Goal: Task Accomplishment & Management: Complete application form

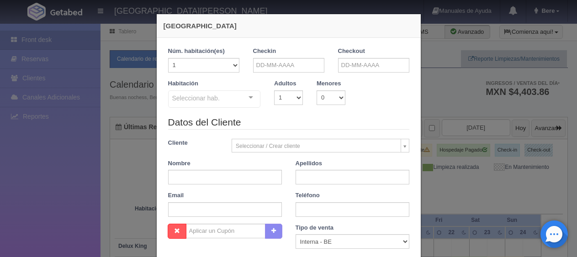
checkbox input "false"
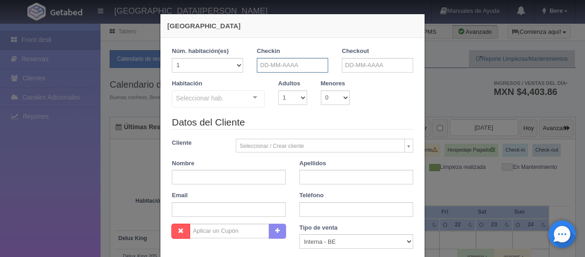
click at [266, 65] on input "text" at bounding box center [292, 65] width 71 height 15
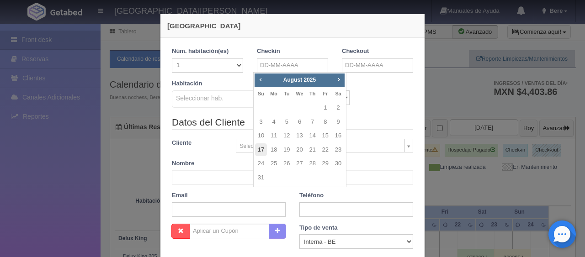
click at [262, 150] on link "17" at bounding box center [261, 150] width 12 height 13
type input "17-08-2025"
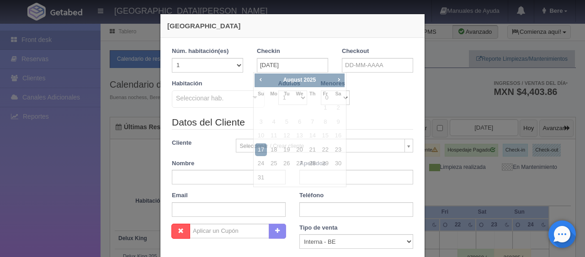
checkbox input "false"
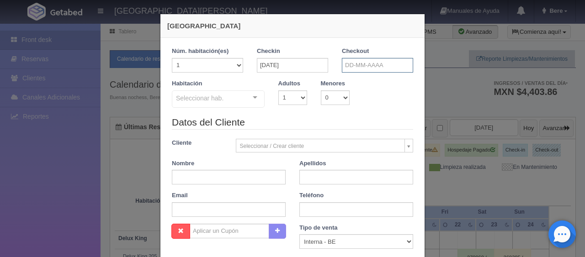
click at [373, 68] on input "text" at bounding box center [377, 65] width 71 height 15
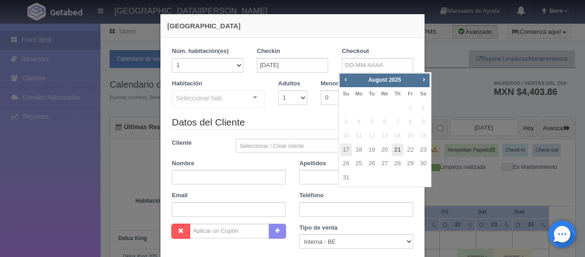
click at [400, 150] on link "21" at bounding box center [398, 150] width 12 height 13
type input "21-08-2025"
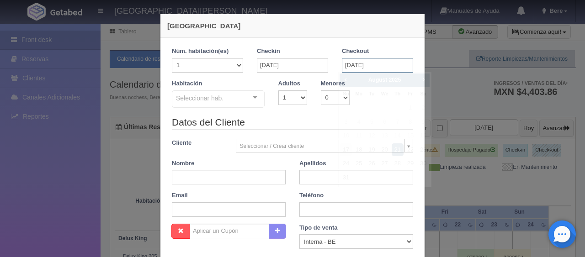
click at [364, 67] on input "21-08-2025" at bounding box center [377, 65] width 71 height 15
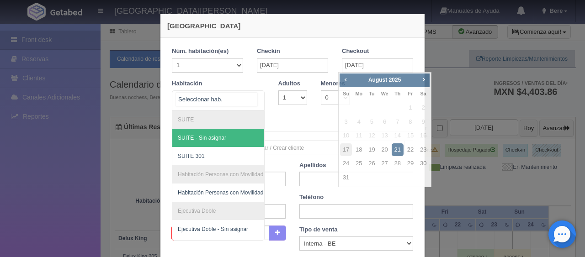
drag, startPoint x: 218, startPoint y: 91, endPoint x: 238, endPoint y: 107, distance: 25.3
click at [218, 91] on div at bounding box center [218, 101] width 93 height 20
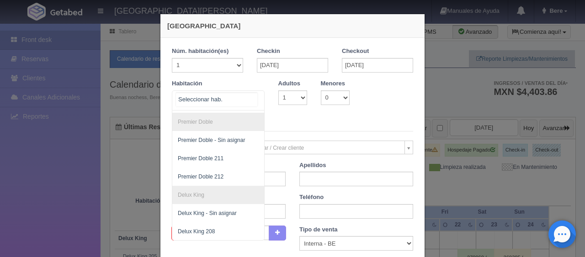
scroll to position [188, 0]
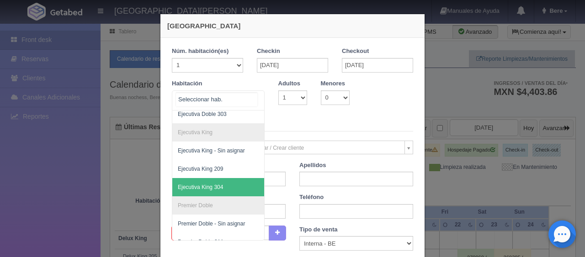
click at [219, 189] on span "Ejecutiva King 304" at bounding box center [249, 187] width 154 height 18
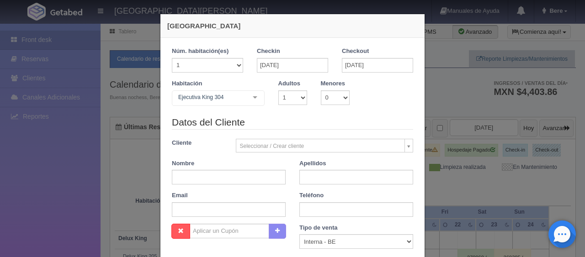
checkbox input "false"
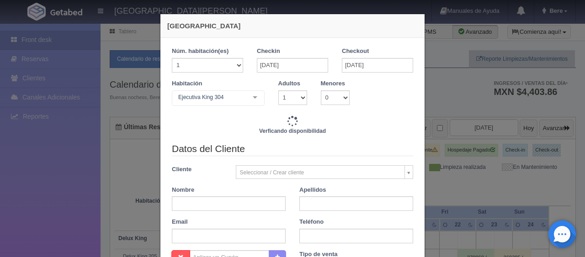
type input "5196.00"
checkbox input "false"
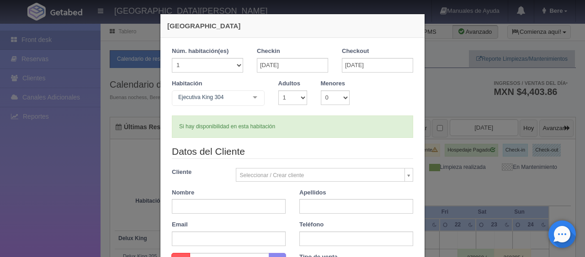
click at [262, 114] on div "Habitación Ejecutiva King 304 SUITE SUITE - Sin asignar SUITE 301 Habitación Pe…" at bounding box center [292, 98] width 255 height 36
click at [263, 122] on div "Si hay disponibilidad en esta habitación" at bounding box center [292, 127] width 241 height 22
drag, startPoint x: 280, startPoint y: 126, endPoint x: 179, endPoint y: 129, distance: 101.1
click at [179, 129] on div "Si hay disponibilidad en esta habitación" at bounding box center [292, 127] width 241 height 22
click at [208, 126] on div "Si hay disponibilidad en esta habitación" at bounding box center [292, 127] width 241 height 22
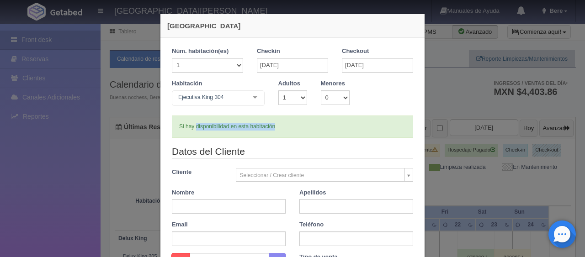
drag, startPoint x: 299, startPoint y: 129, endPoint x: 193, endPoint y: 125, distance: 105.3
click at [193, 125] on div "Si hay disponibilidad en esta habitación" at bounding box center [292, 127] width 241 height 22
click at [224, 122] on div "Si hay disponibilidad en esta habitación" at bounding box center [292, 127] width 241 height 22
click at [263, 120] on div "Si hay disponibilidad en esta habitación" at bounding box center [292, 127] width 241 height 22
click at [280, 121] on div "Si hay disponibilidad en esta habitación" at bounding box center [292, 127] width 241 height 22
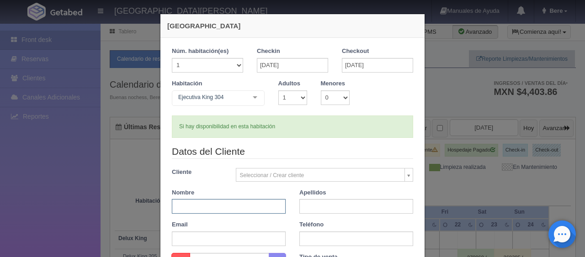
click at [252, 209] on input "text" at bounding box center [229, 206] width 114 height 15
click at [261, 207] on input "text" at bounding box center [229, 206] width 114 height 15
type input "Geronimo"
drag, startPoint x: 326, startPoint y: 209, endPoint x: 293, endPoint y: 209, distance: 32.9
click at [293, 209] on div "Apellidos Abad" at bounding box center [357, 202] width 128 height 26
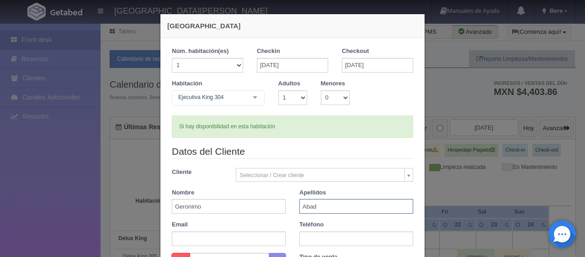
click at [309, 209] on input "Abad" at bounding box center [356, 206] width 114 height 15
click at [320, 211] on input "Abad" at bounding box center [356, 206] width 114 height 15
type input "Abad"
drag, startPoint x: 313, startPoint y: 210, endPoint x: 287, endPoint y: 211, distance: 25.6
click at [287, 211] on div "Datos del Cliente Cliente Seleccionar / Crear cliente Nuevo Cliente Adriana Nav…" at bounding box center [292, 199] width 255 height 108
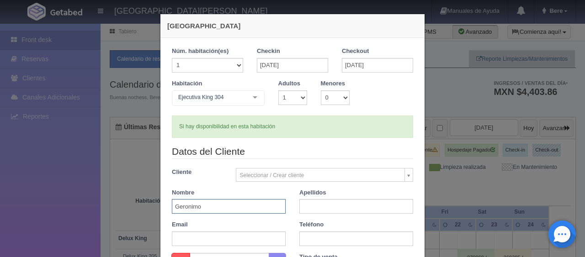
click at [260, 208] on input "Geronimo" at bounding box center [229, 206] width 114 height 15
paste input "Abad"
type input "Geronimo Abad"
click at [315, 232] on input "text" at bounding box center [356, 239] width 114 height 15
click at [320, 206] on input "text" at bounding box center [356, 206] width 114 height 15
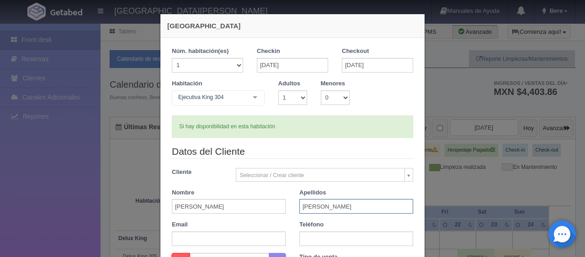
type input "Vera"
click at [335, 233] on input "text" at bounding box center [356, 239] width 114 height 15
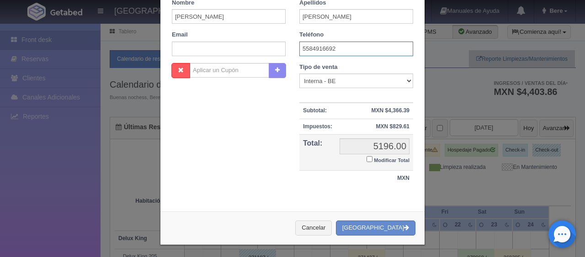
type input "5584916692"
click at [380, 162] on small "Modificar Total" at bounding box center [392, 160] width 36 height 5
click at [373, 162] on input "Modificar Total" at bounding box center [370, 159] width 6 height 6
checkbox input "true"
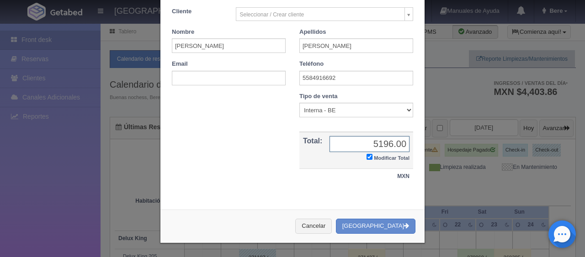
scroll to position [159, 0]
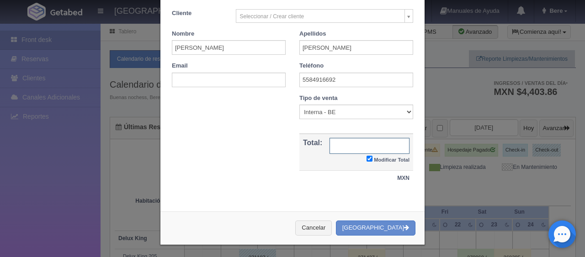
click at [351, 144] on input "text" at bounding box center [370, 146] width 80 height 16
click at [322, 113] on select "Correo Electronico Interna - BE Llamada OTA Externa Otro WALK IN" at bounding box center [356, 112] width 114 height 15
select select "walkin"
click at [299, 105] on select "Correo Electronico Interna - BE Llamada OTA Externa Otro WALK IN" at bounding box center [356, 112] width 114 height 15
click at [360, 145] on input "text" at bounding box center [370, 146] width 80 height 16
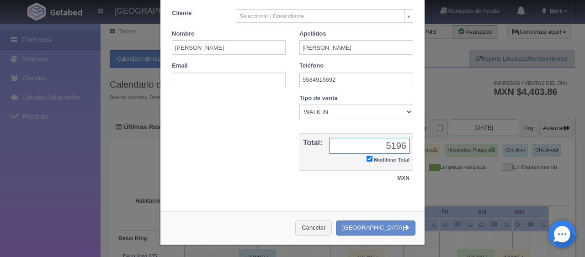
type input "5196"
click at [336, 221] on button "[GEOGRAPHIC_DATA]" at bounding box center [376, 228] width 80 height 15
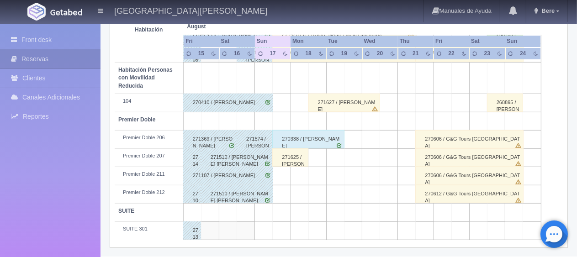
scroll to position [350, 0]
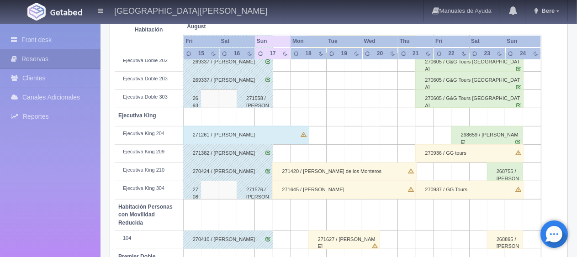
click at [302, 188] on div "271645 / Geronimo Abad Vera" at bounding box center [345, 190] width 144 height 18
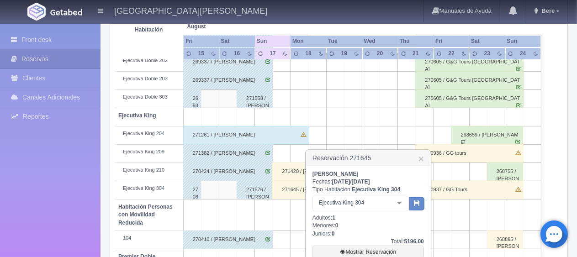
scroll to position [487, 0]
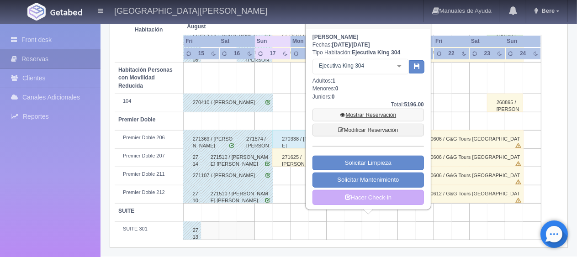
click at [371, 116] on link "Mostrar Reservación" at bounding box center [369, 115] width 112 height 13
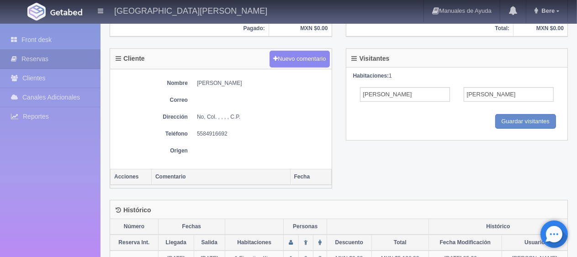
scroll to position [320, 0]
drag, startPoint x: 247, startPoint y: 138, endPoint x: 195, endPoint y: 134, distance: 52.3
click at [195, 134] on div "Nombre [PERSON_NAME] Dirección No, Col. , , , , C.P. Teléfono [PHONE_NUMBER] Or…" at bounding box center [221, 119] width 222 height 100
click at [200, 130] on dd "5584916692" at bounding box center [262, 134] width 130 height 8
drag, startPoint x: 197, startPoint y: 128, endPoint x: 233, endPoint y: 129, distance: 36.1
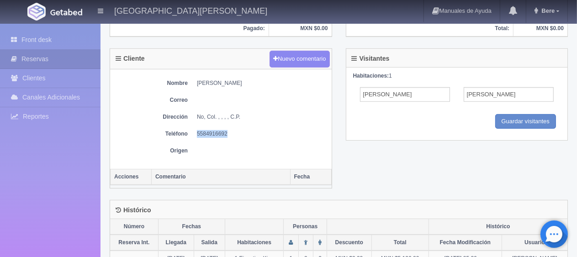
click at [233, 130] on dl "Teléfono [PHONE_NUMBER]" at bounding box center [221, 134] width 213 height 8
copy dd "5584916692"
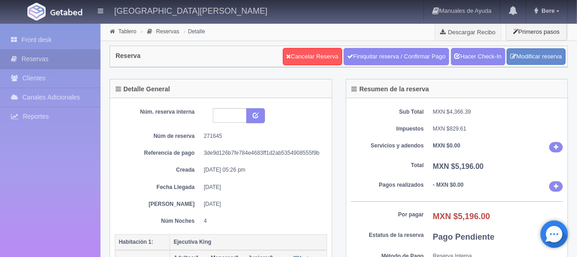
scroll to position [229, 0]
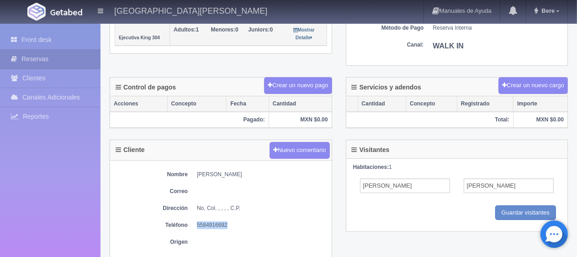
drag, startPoint x: 255, startPoint y: 173, endPoint x: 191, endPoint y: 173, distance: 64.5
click at [191, 173] on dl "Nombre Geronimo Abad Vera" at bounding box center [221, 175] width 213 height 8
copy dd "[PERSON_NAME]"
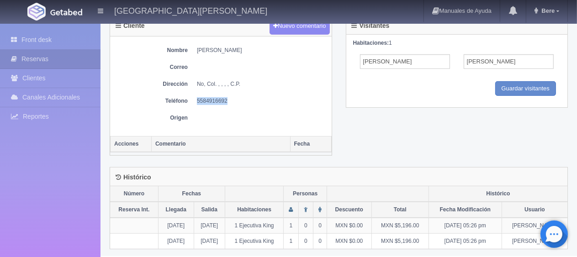
drag, startPoint x: 235, startPoint y: 102, endPoint x: 196, endPoint y: 101, distance: 39.3
click at [196, 101] on dl "Teléfono 5584916692" at bounding box center [221, 101] width 213 height 8
copy dd "5584916692"
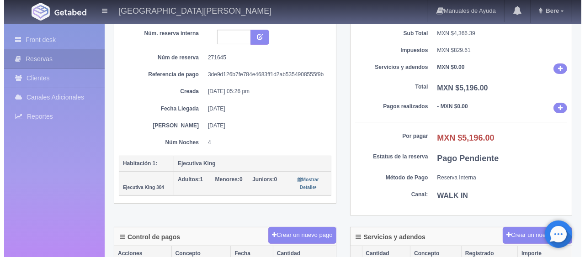
scroll to position [124, 0]
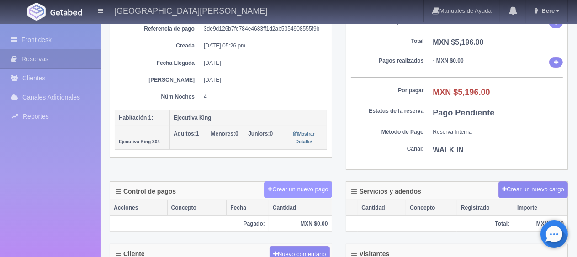
click at [309, 184] on button "Crear un nuevo pago" at bounding box center [298, 190] width 68 height 17
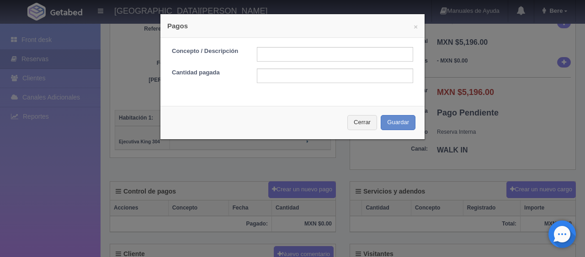
click at [295, 45] on div "Concepto / Descripción Cantidad pagada" at bounding box center [292, 68] width 264 height 61
drag, startPoint x: 299, startPoint y: 53, endPoint x: 304, endPoint y: 59, distance: 7.2
click at [299, 54] on input "text" at bounding box center [335, 54] width 156 height 15
type input "Total Tarjeta"
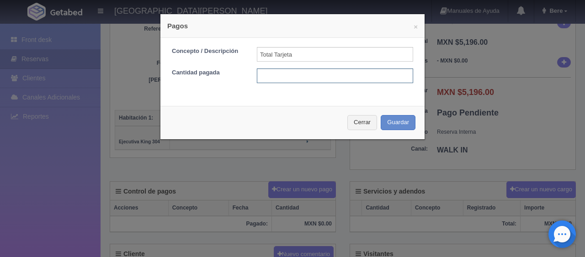
click at [315, 74] on input "text" at bounding box center [335, 76] width 156 height 15
type input "5196"
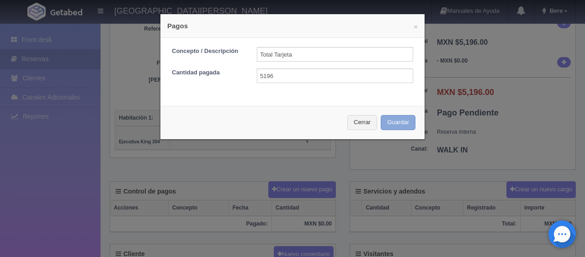
click at [381, 115] on button "Guardar" at bounding box center [398, 122] width 35 height 15
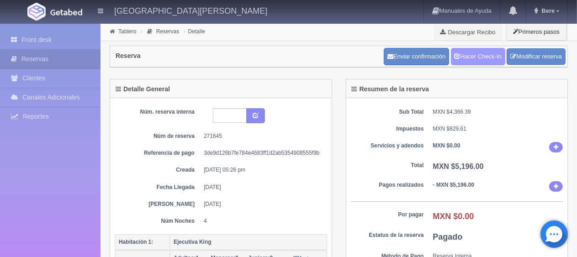
click at [461, 63] on link "Hacer Check-In" at bounding box center [478, 56] width 54 height 17
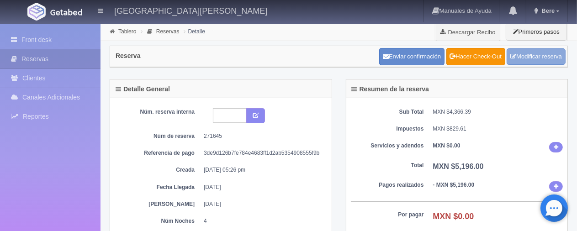
click at [526, 51] on link "Modificar reserva" at bounding box center [536, 56] width 59 height 17
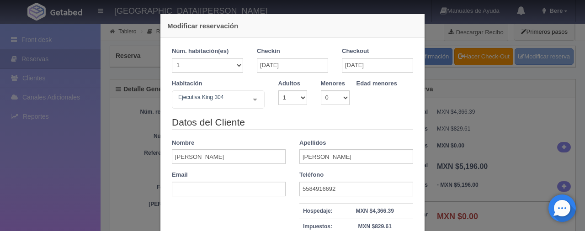
scroll to position [130, 0]
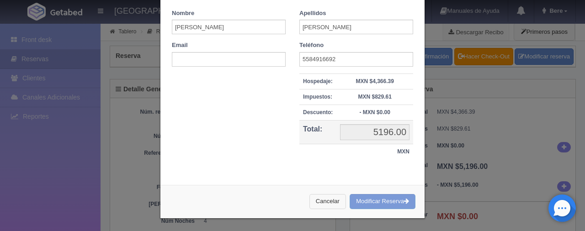
click at [331, 200] on button "Cancelar" at bounding box center [328, 201] width 37 height 15
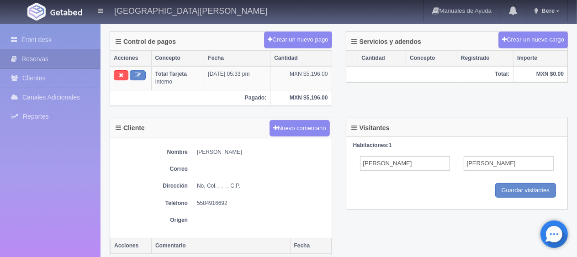
scroll to position [229, 0]
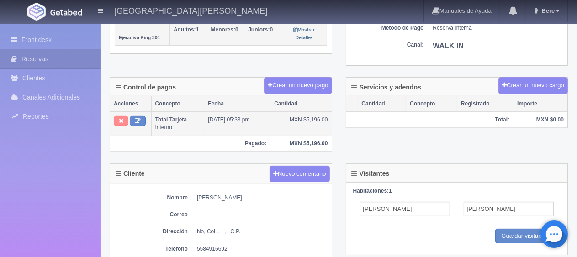
click at [120, 118] on icon at bounding box center [121, 121] width 5 height 6
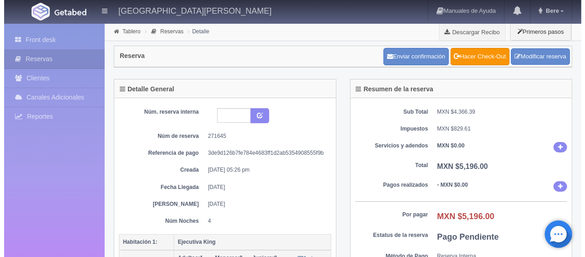
scroll to position [137, 0]
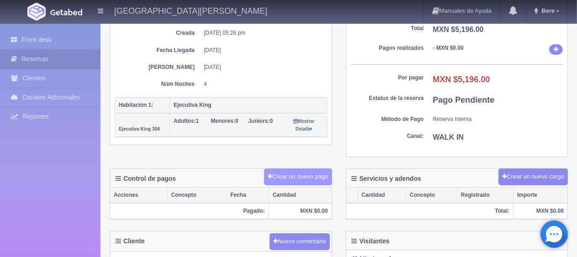
click at [304, 176] on button "Crear un nuevo pago" at bounding box center [298, 177] width 68 height 17
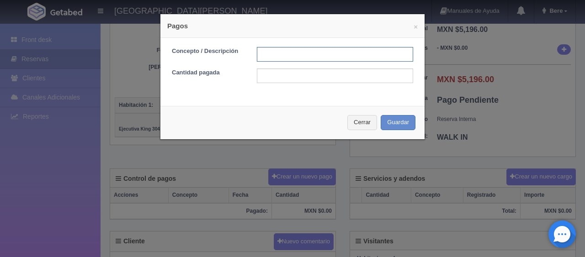
click at [315, 58] on input "text" at bounding box center [335, 54] width 156 height 15
type input "Total Tarjeta"
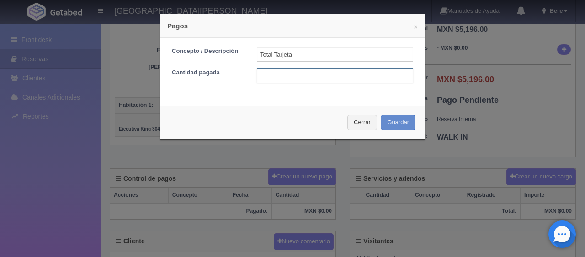
click at [352, 75] on input "text" at bounding box center [335, 76] width 156 height 15
type input "5196"
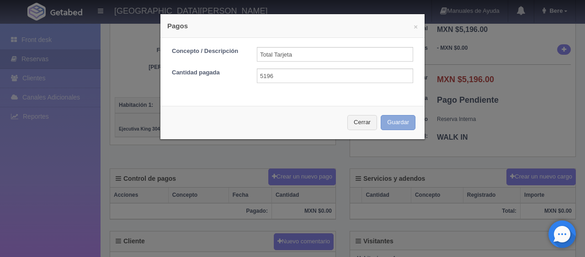
click at [381, 115] on button "Guardar" at bounding box center [398, 122] width 35 height 15
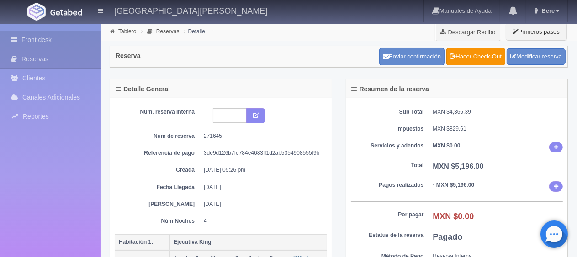
click at [28, 33] on link "Front desk" at bounding box center [50, 40] width 101 height 19
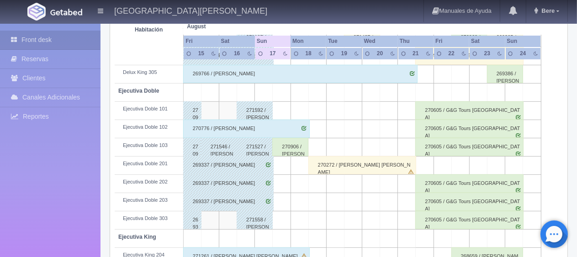
scroll to position [487, 0]
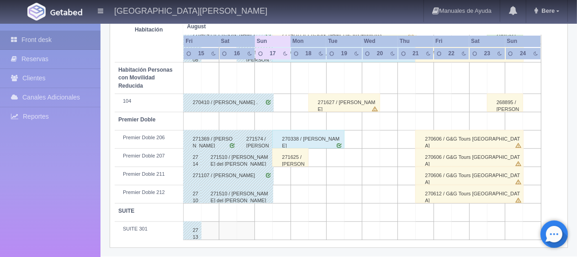
click at [294, 156] on div "271625 / [PERSON_NAME]" at bounding box center [291, 158] width 36 height 18
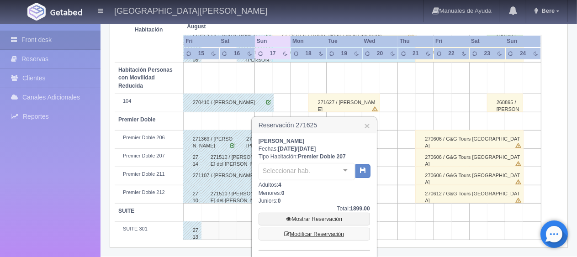
scroll to position [547, 0]
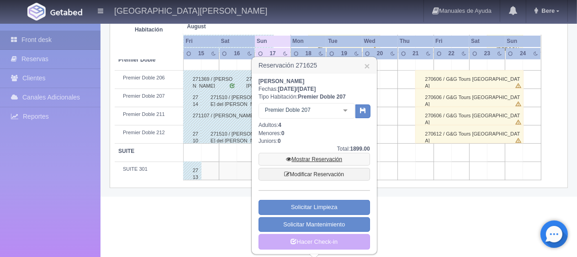
click at [342, 156] on link "Mostrar Reservación" at bounding box center [315, 159] width 112 height 13
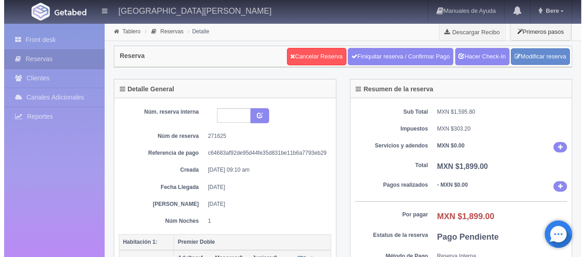
scroll to position [137, 0]
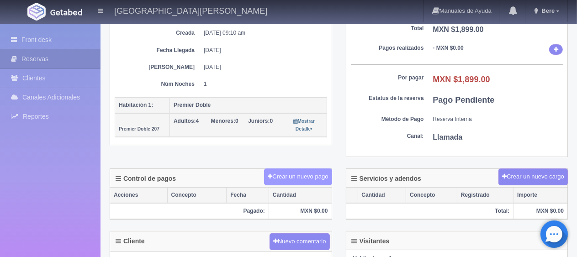
click at [305, 173] on button "Crear un nuevo pago" at bounding box center [298, 177] width 68 height 17
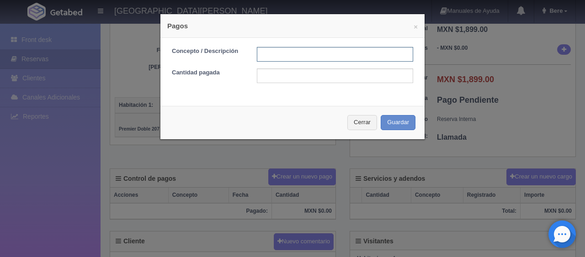
click at [309, 50] on input "text" at bounding box center [335, 54] width 156 height 15
type input "Total Tarjeta"
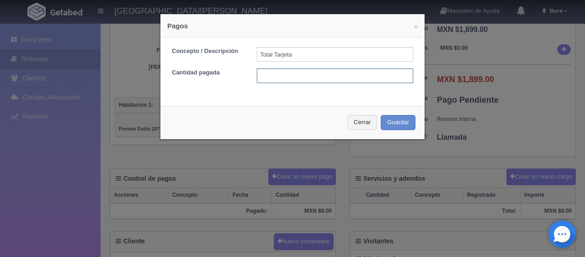
click at [319, 72] on input "text" at bounding box center [335, 76] width 156 height 15
type input "1899"
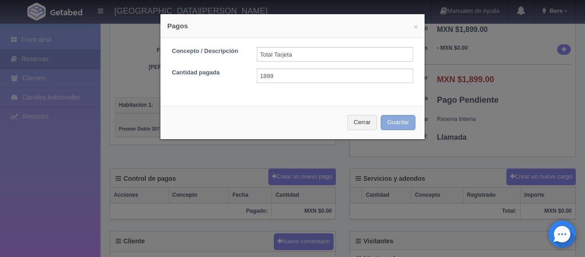
click at [387, 123] on button "Guardar" at bounding box center [398, 122] width 35 height 15
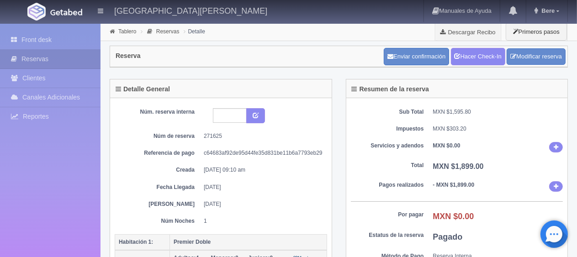
click at [486, 66] on div "Enviar confirmación Hacer Check-In Modificar reserva" at bounding box center [475, 56] width 187 height 22
click at [487, 63] on link "Hacer Check-In" at bounding box center [478, 56] width 54 height 17
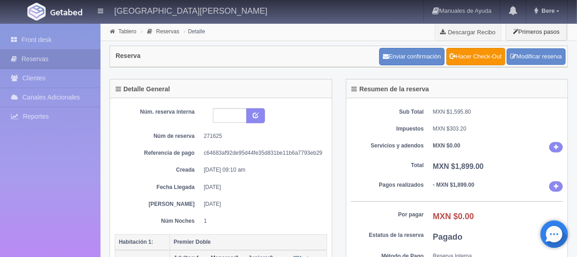
scroll to position [229, 0]
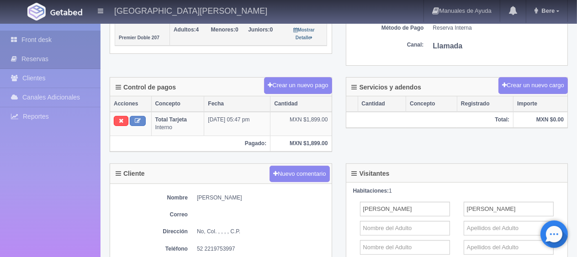
click at [82, 38] on link "Front desk" at bounding box center [50, 40] width 101 height 19
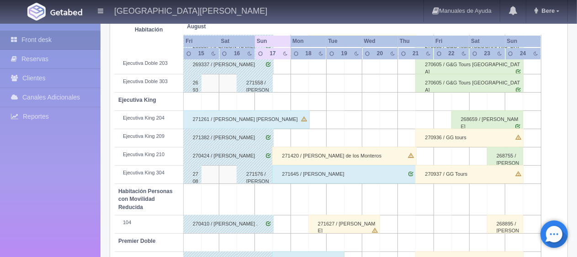
scroll to position [487, 0]
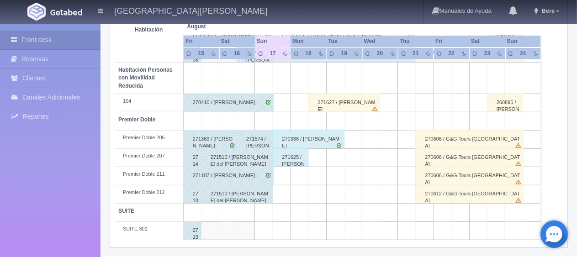
click at [299, 153] on div "271625 / [PERSON_NAME]" at bounding box center [291, 158] width 36 height 18
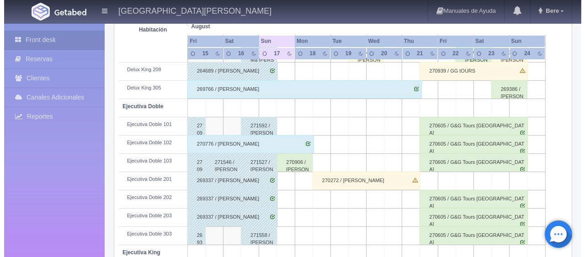
scroll to position [0, 0]
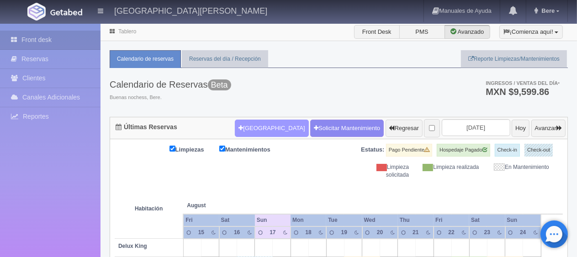
click at [258, 128] on button "[GEOGRAPHIC_DATA]" at bounding box center [272, 128] width 74 height 17
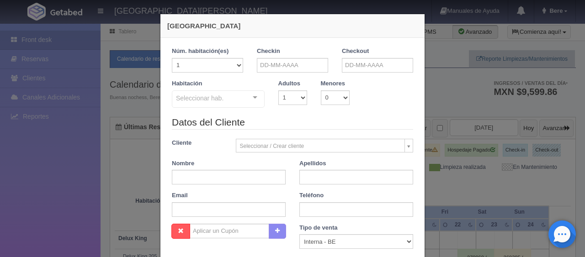
checkbox input "false"
click at [289, 66] on input "text" at bounding box center [292, 65] width 71 height 15
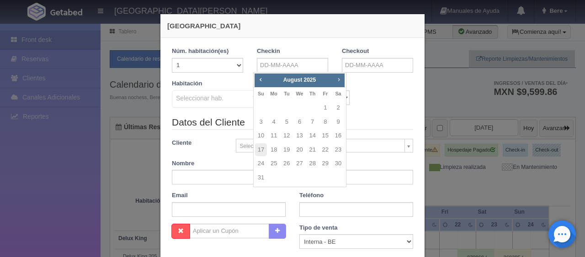
click at [340, 78] on span "Next" at bounding box center [338, 79] width 7 height 7
click at [312, 133] on link "18" at bounding box center [313, 135] width 12 height 13
type input "18-09-2025"
checkbox input "false"
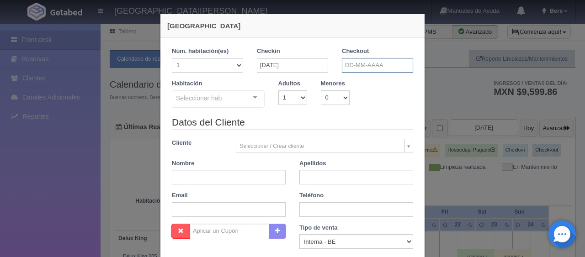
click at [375, 64] on input "text" at bounding box center [377, 65] width 71 height 15
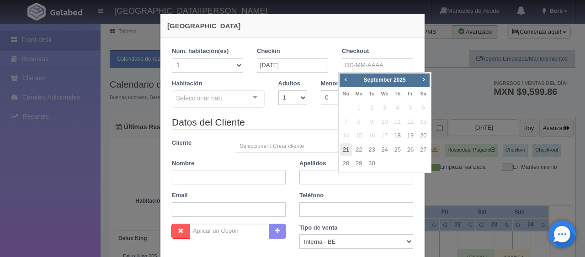
click at [347, 150] on link "21" at bounding box center [346, 150] width 12 height 13
type input "21-09-2025"
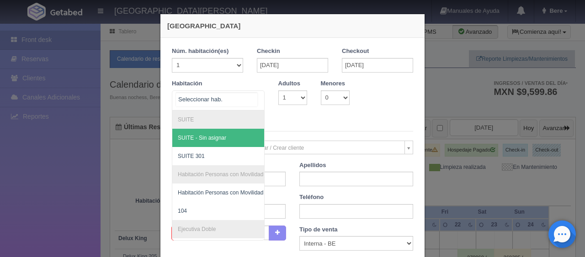
click at [227, 105] on div at bounding box center [218, 101] width 93 height 20
checkbox input "false"
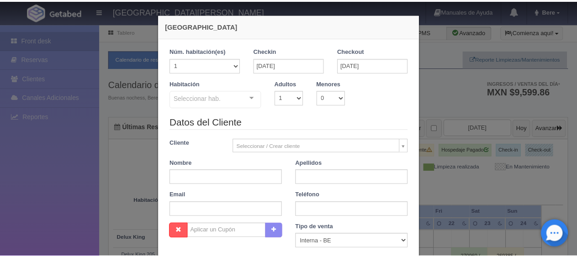
scroll to position [161, 0]
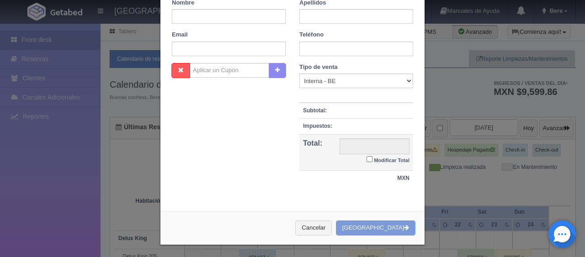
click at [493, 121] on div "Nueva Reserva 1 Núm. habitación(es) 1 2 3 4 5 6 7 8 9 10 11 12 13 14 15 16 17 1…" at bounding box center [292, 128] width 585 height 257
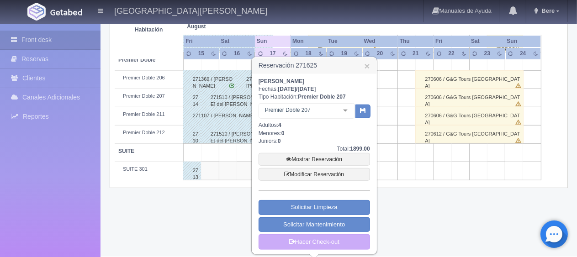
scroll to position [182, 0]
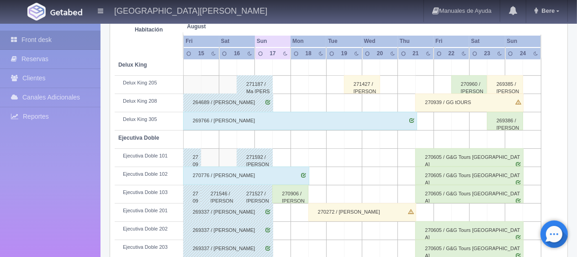
click at [285, 196] on div "270906 / [PERSON_NAME]" at bounding box center [291, 194] width 36 height 18
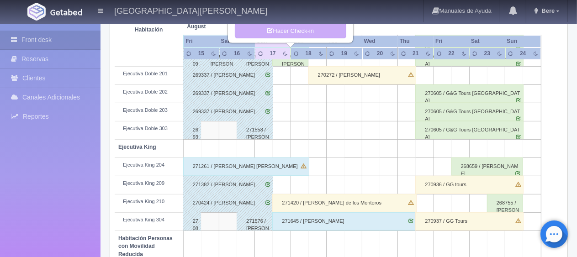
scroll to position [273, 0]
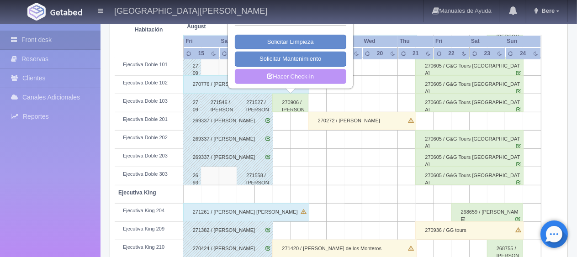
click at [325, 79] on link "Hacer Check-in" at bounding box center [291, 77] width 112 height 16
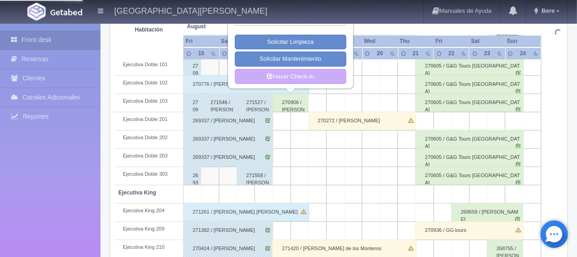
scroll to position [0, 0]
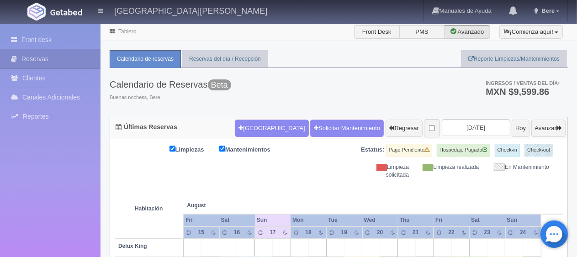
drag, startPoint x: 563, startPoint y: 94, endPoint x: 404, endPoint y: 84, distance: 159.5
click at [404, 84] on div "Calendario de Reservas Beta Buenas nochess, Bere. Ingresos / Ventas del día * M…" at bounding box center [339, 92] width 459 height 49
click at [492, 90] on h3 "MXN $9,599.86" at bounding box center [523, 91] width 74 height 9
drag, startPoint x: 545, startPoint y: 96, endPoint x: 558, endPoint y: 98, distance: 13.4
click at [558, 98] on div "Calendario de Reservas Beta Buenas nochess, Bere. Ingresos / Ventas del día * M…" at bounding box center [339, 92] width 459 height 49
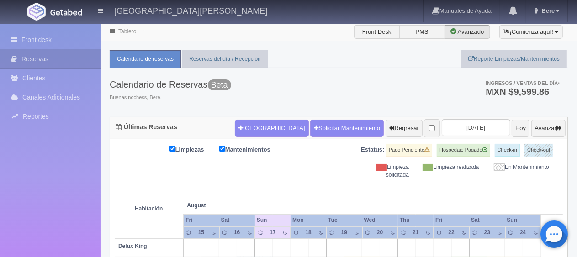
click at [542, 100] on ul "Ingresos / Ventas del día * MXN $9,599.86" at bounding box center [518, 88] width 101 height 40
click at [334, 162] on div "Limpiezas Mantenimientos Estatus: Pago Pendiente Hospedaje Pagado Check-in Chec…" at bounding box center [339, 161] width 449 height 35
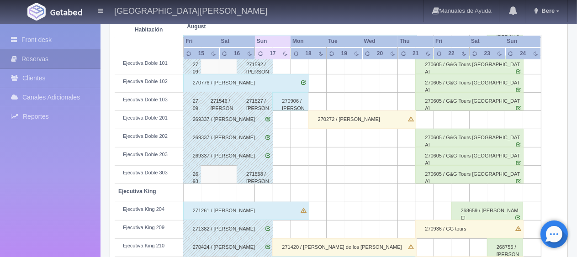
scroll to position [487, 0]
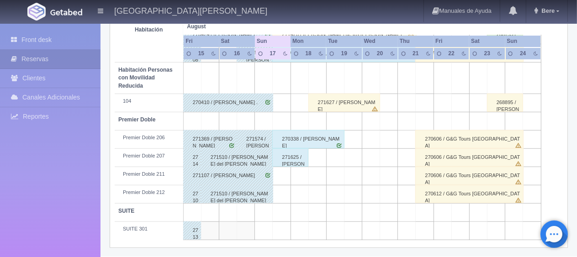
drag, startPoint x: 181, startPoint y: 229, endPoint x: 150, endPoint y: 117, distance: 116.0
click at [141, 223] on td "SUITE 301" at bounding box center [149, 231] width 69 height 18
click at [251, 191] on div "271510 / [PERSON_NAME] del [PERSON_NAME] Del [PERSON_NAME]" at bounding box center [237, 194] width 72 height 18
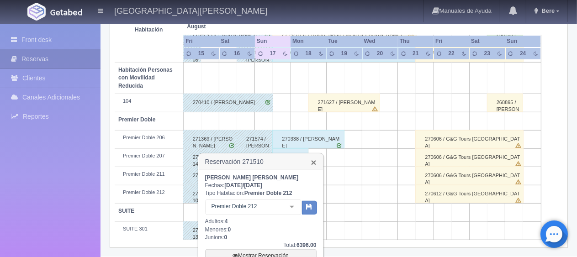
click at [315, 161] on link "×" at bounding box center [313, 163] width 5 height 10
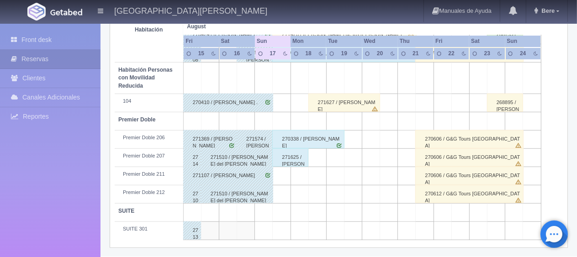
click at [162, 168] on td "Premier Doble 211" at bounding box center [149, 176] width 69 height 18
drag, startPoint x: 160, startPoint y: 206, endPoint x: 154, endPoint y: 127, distance: 78.9
click at [153, 189] on div "Premier Doble 212" at bounding box center [148, 192] width 61 height 7
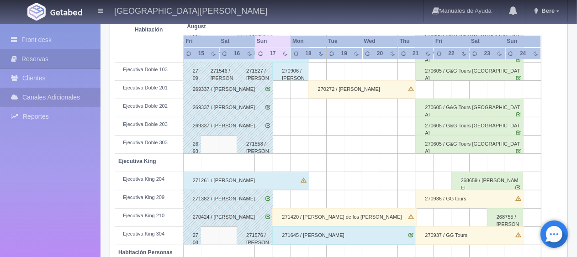
drag, startPoint x: 166, startPoint y: 230, endPoint x: 88, endPoint y: 93, distance: 157.4
click at [83, 105] on div "Front desk Reservas Clientes [PERSON_NAME] Adicionales [GEOGRAPHIC_DATA] Report…" at bounding box center [288, 78] width 577 height 721
click at [119, 144] on div "Ejecutiva Doble 303" at bounding box center [148, 142] width 61 height 7
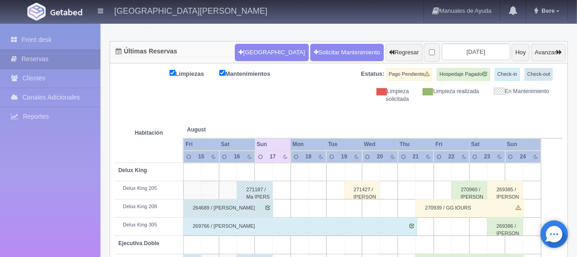
scroll to position [0, 0]
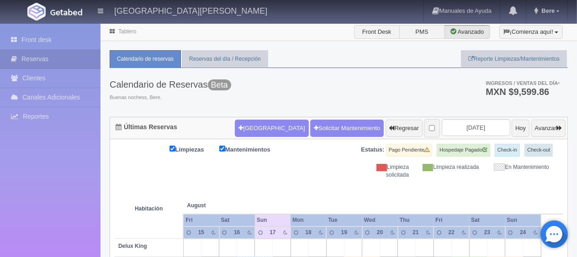
click at [346, 179] on th at bounding box center [335, 196] width 53 height 35
